Goal: Task Accomplishment & Management: Manage account settings

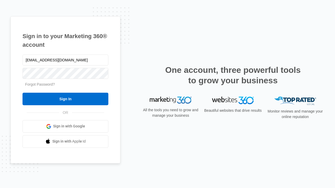
type input "dankie614@gmail.com"
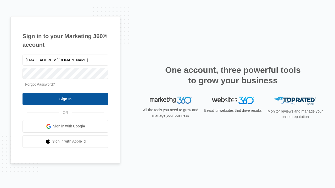
click at [65, 99] on input "Sign In" at bounding box center [65, 99] width 86 height 13
